Goal: Task Accomplishment & Management: Use online tool/utility

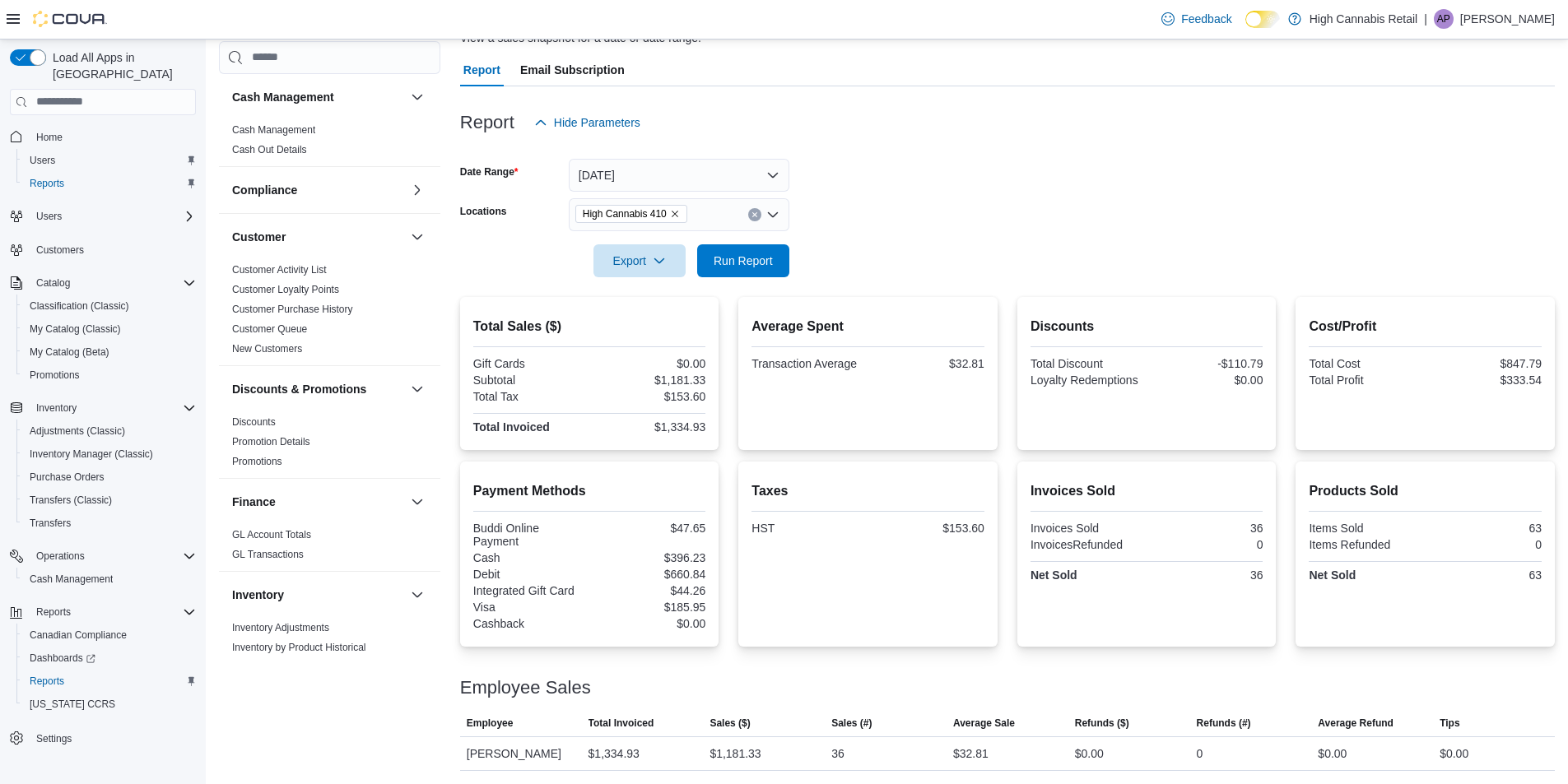
scroll to position [329, 0]
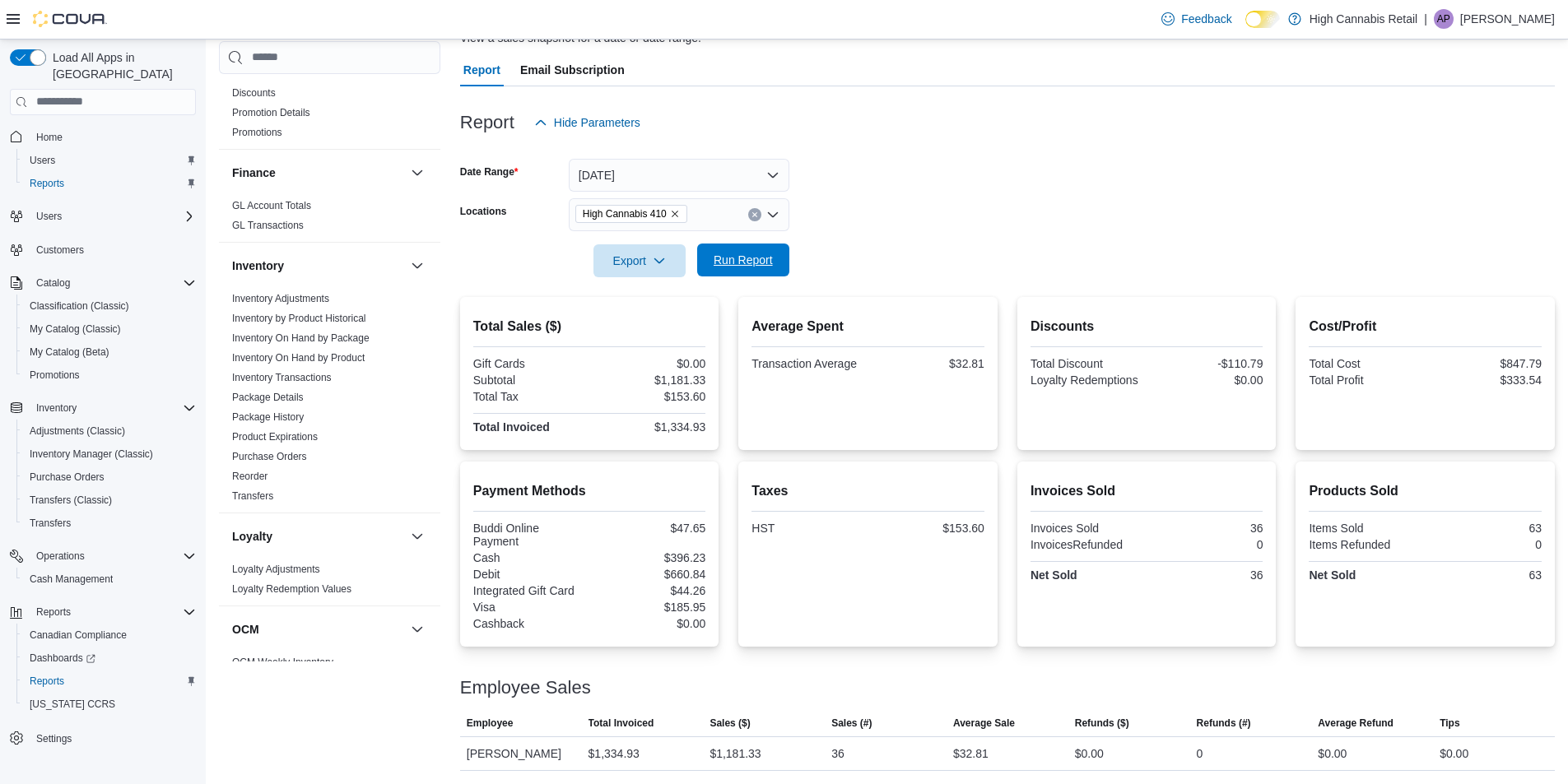
click at [723, 262] on span "Run Report" at bounding box center [744, 260] width 59 height 17
click at [758, 219] on button "Clear input" at bounding box center [754, 215] width 13 height 13
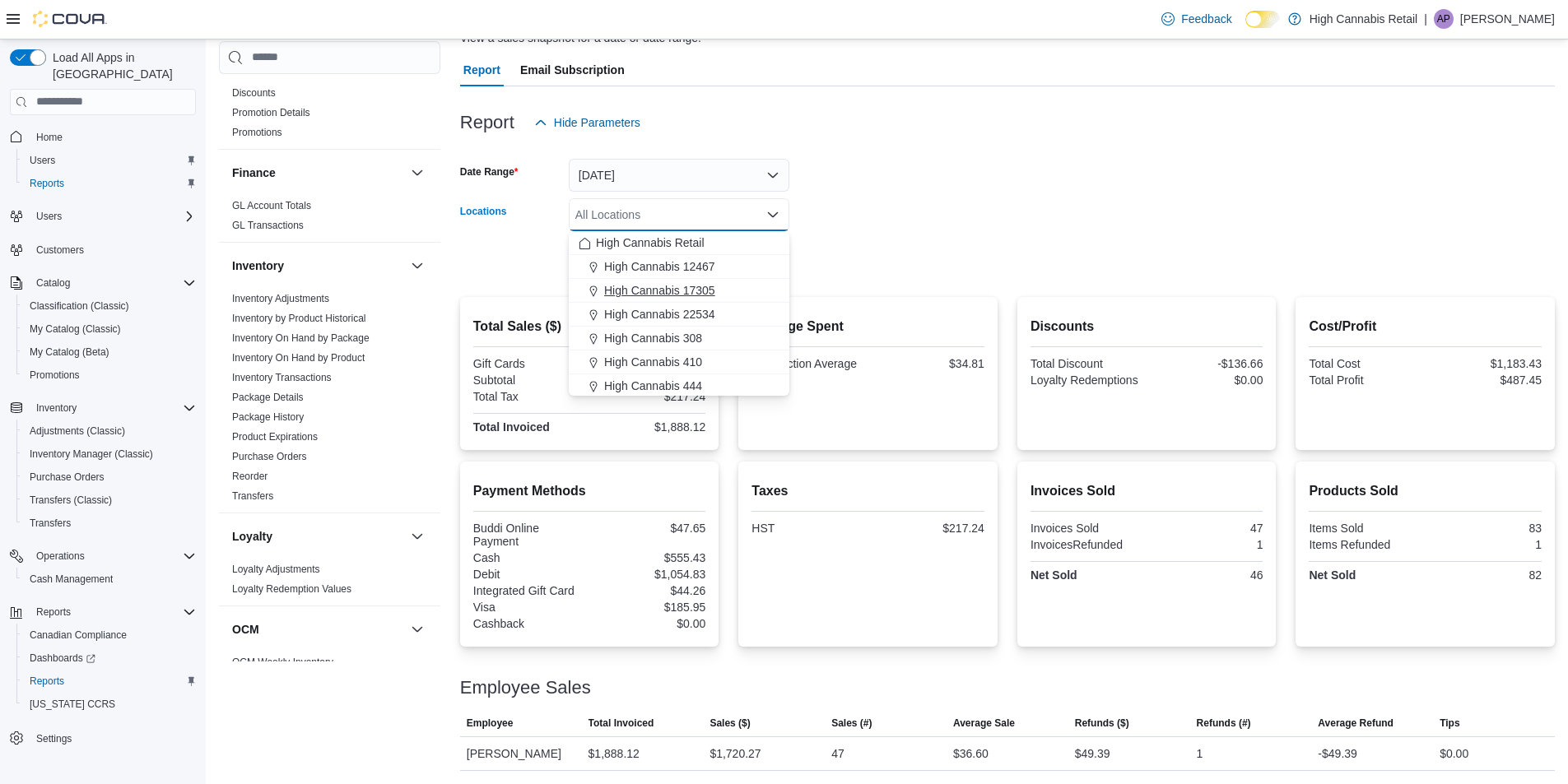
click at [701, 291] on span "High Cannabis 17305" at bounding box center [659, 290] width 111 height 17
click at [945, 248] on form "Date Range [DATE] Locations High Cannabis 17305 Combo box. Selected. High Canna…" at bounding box center [1007, 209] width 1094 height 139
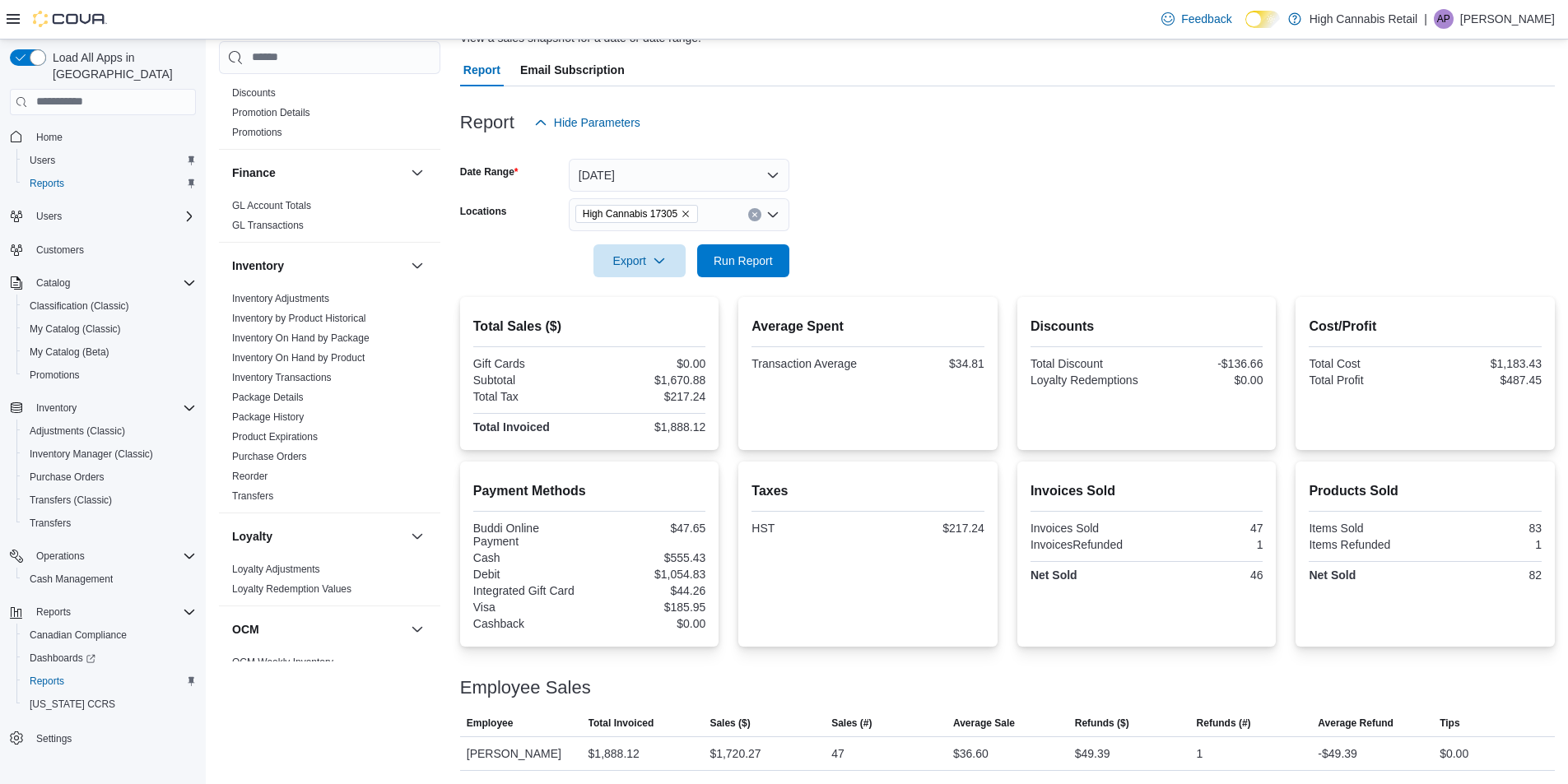
click at [702, 277] on div at bounding box center [1007, 287] width 1094 height 20
click at [715, 272] on span "Run Report" at bounding box center [744, 260] width 73 height 33
click at [755, 210] on button "Clear input" at bounding box center [754, 215] width 13 height 13
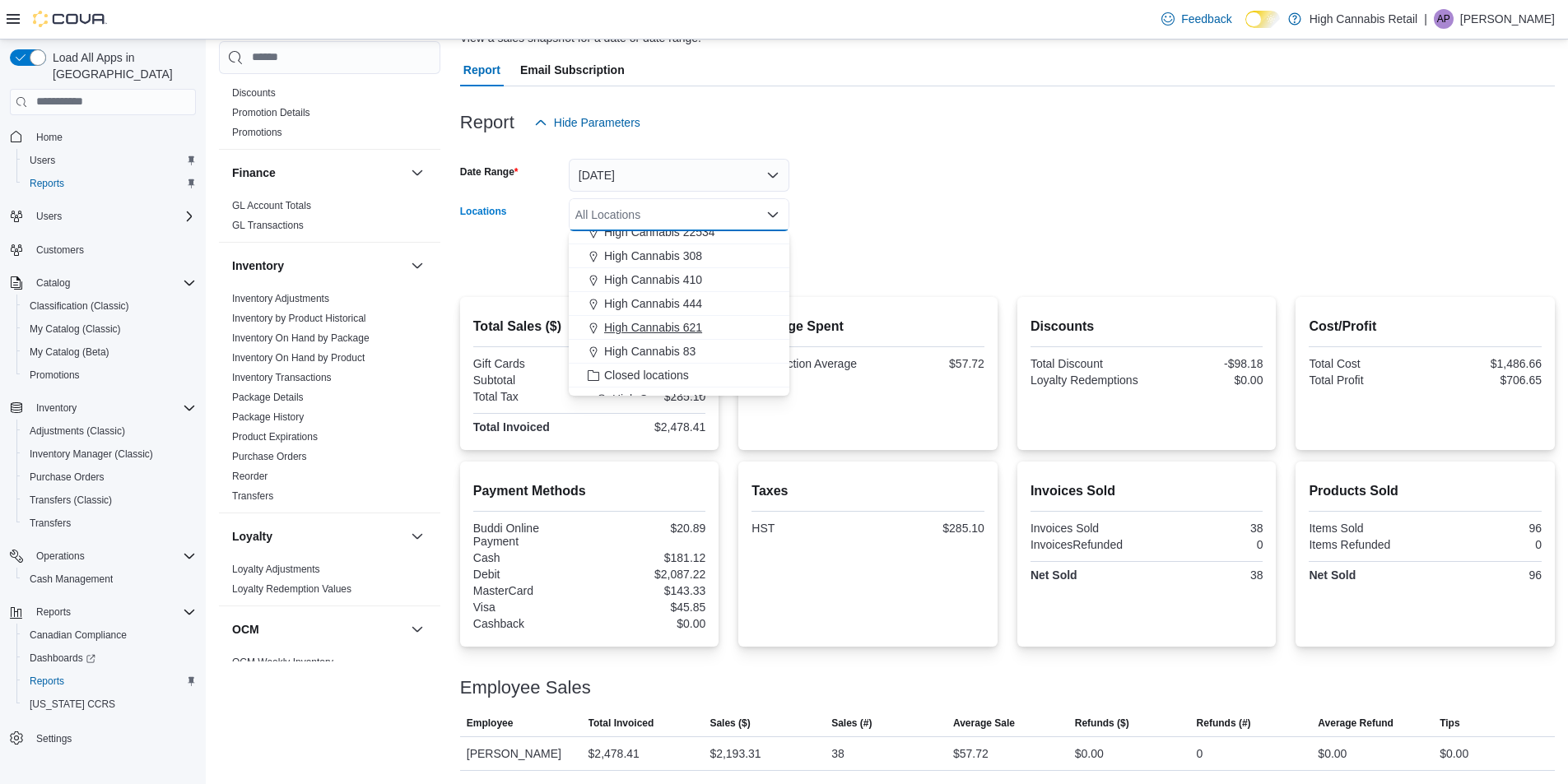
click at [692, 328] on span "High Cannabis 621" at bounding box center [653, 328] width 98 height 17
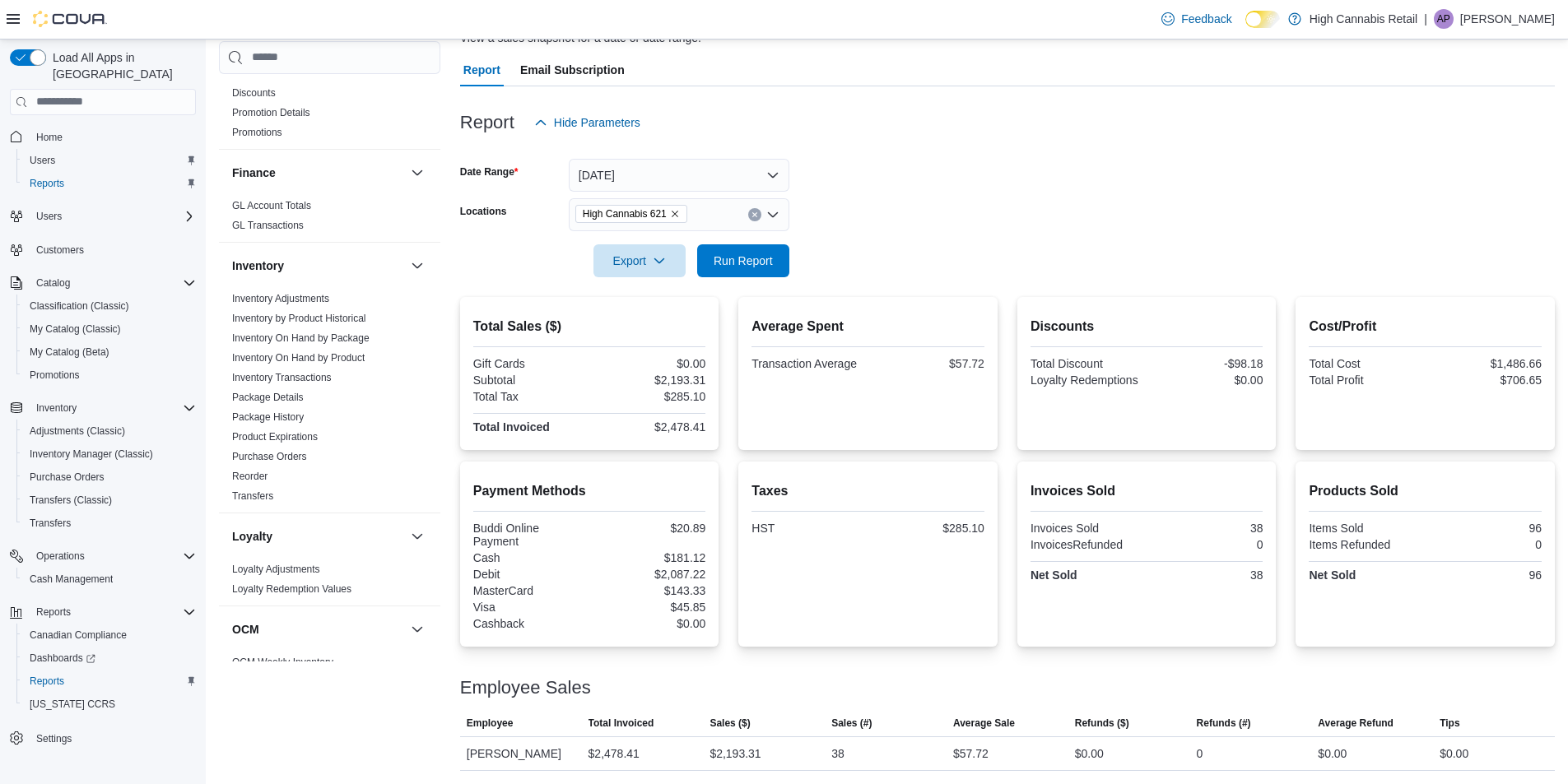
click at [871, 232] on div at bounding box center [1007, 238] width 1094 height 13
click at [735, 267] on span "Run Report" at bounding box center [744, 260] width 59 height 17
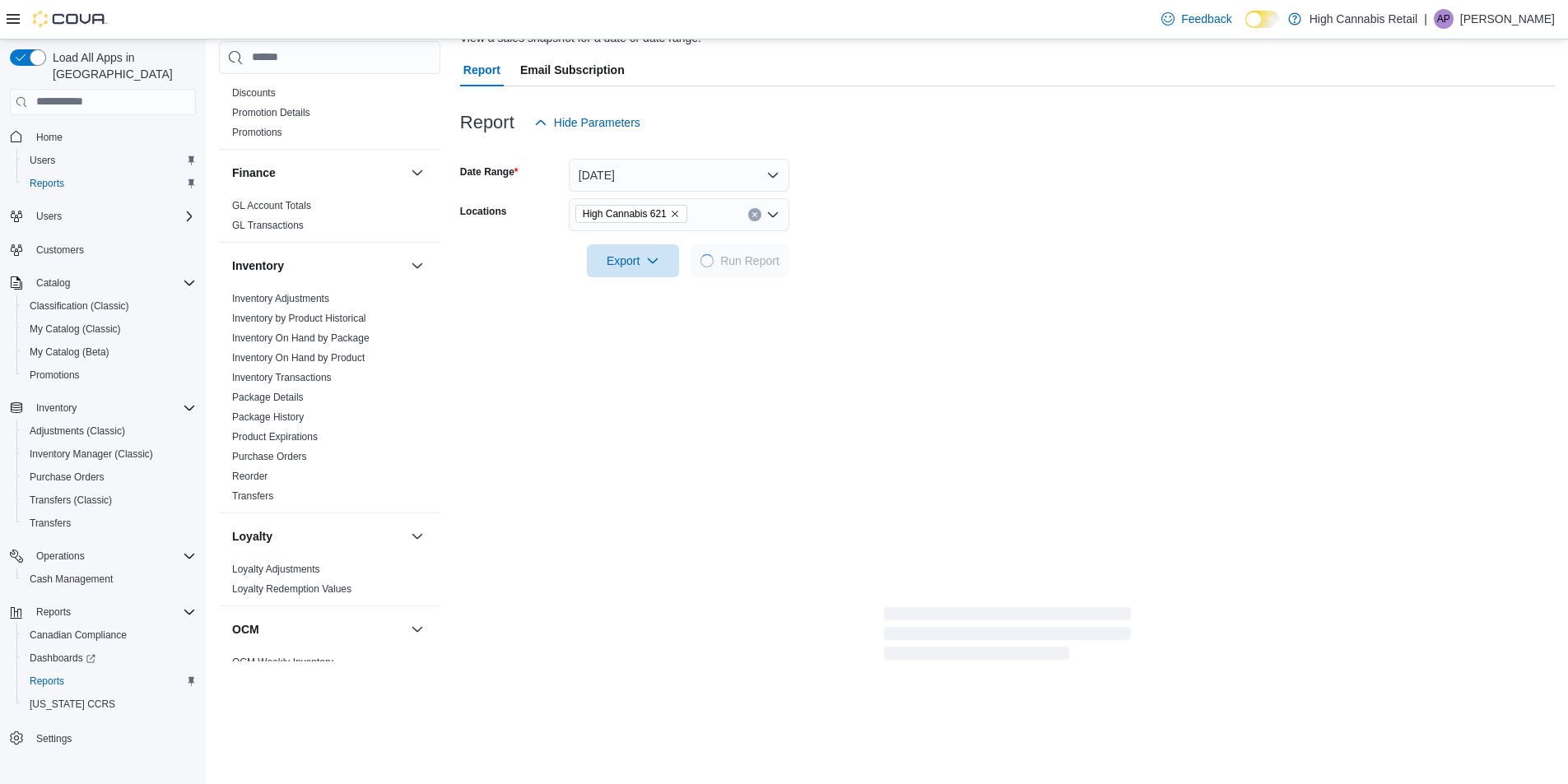
scroll to position [103, 0]
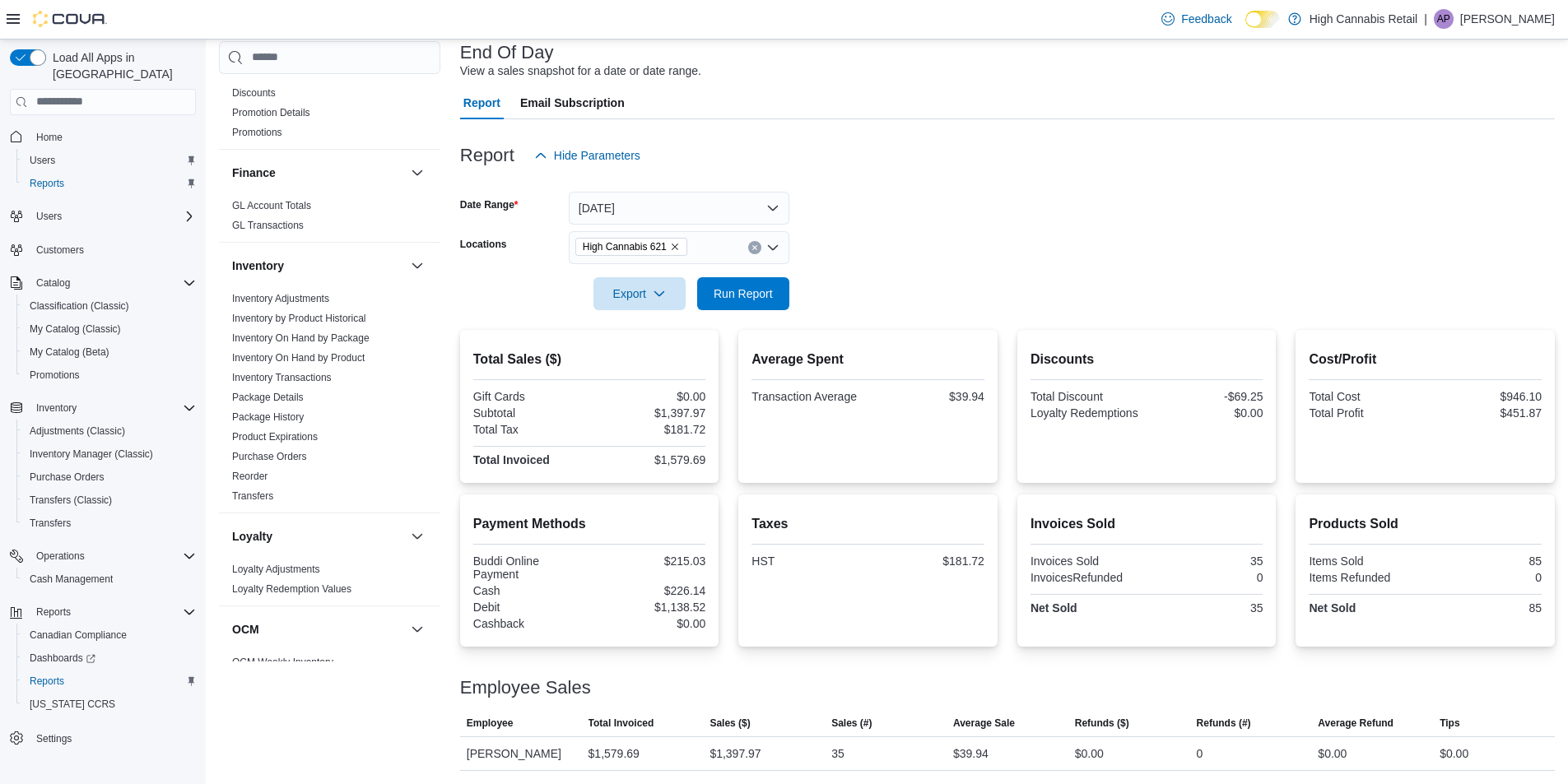
click at [1517, 28] on p "[PERSON_NAME]" at bounding box center [1507, 19] width 95 height 20
click at [1454, 158] on span "Sign Out" at bounding box center [1448, 161] width 45 height 17
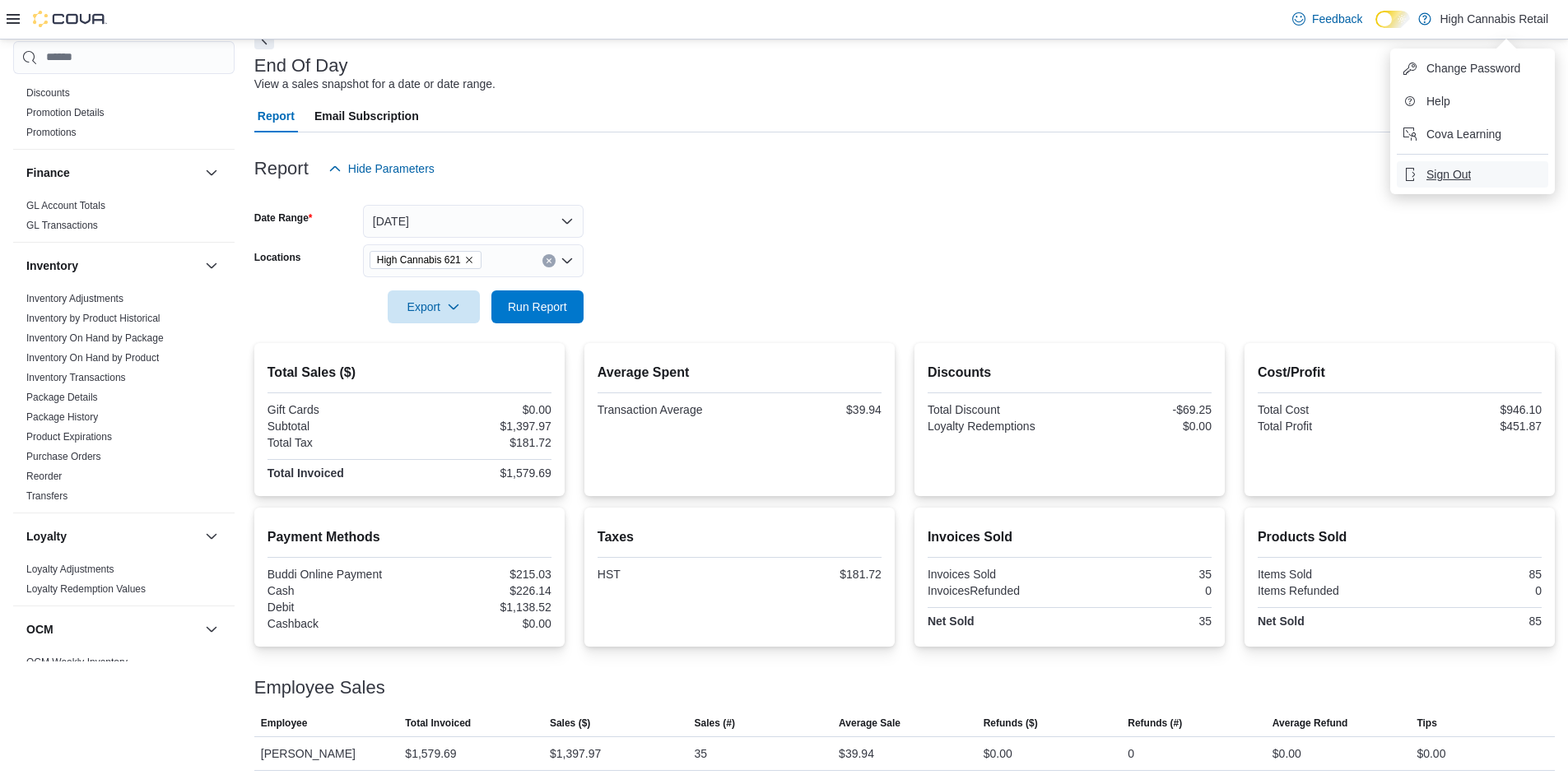
scroll to position [90, 0]
